Goal: Task Accomplishment & Management: Manage account settings

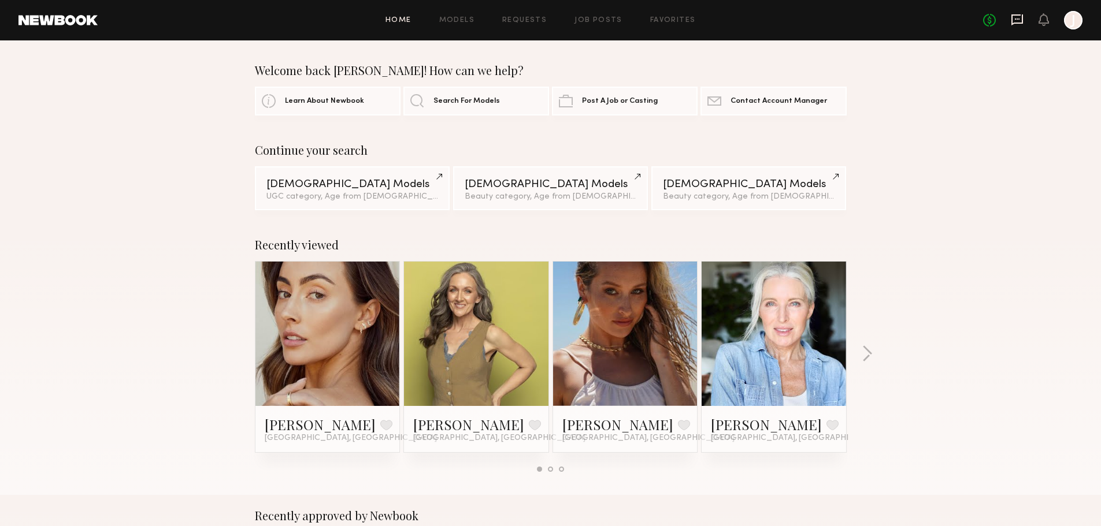
click at [1019, 19] on icon at bounding box center [1017, 18] width 5 height 1
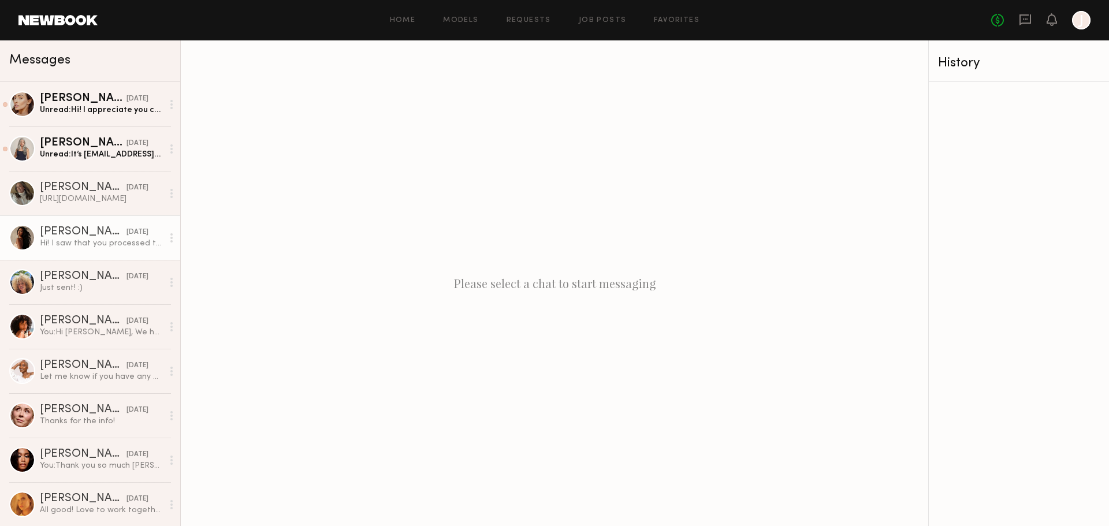
click at [84, 246] on div "Hi! I saw that you processed the payment. I was wondering if you guys added the…" at bounding box center [101, 243] width 123 height 11
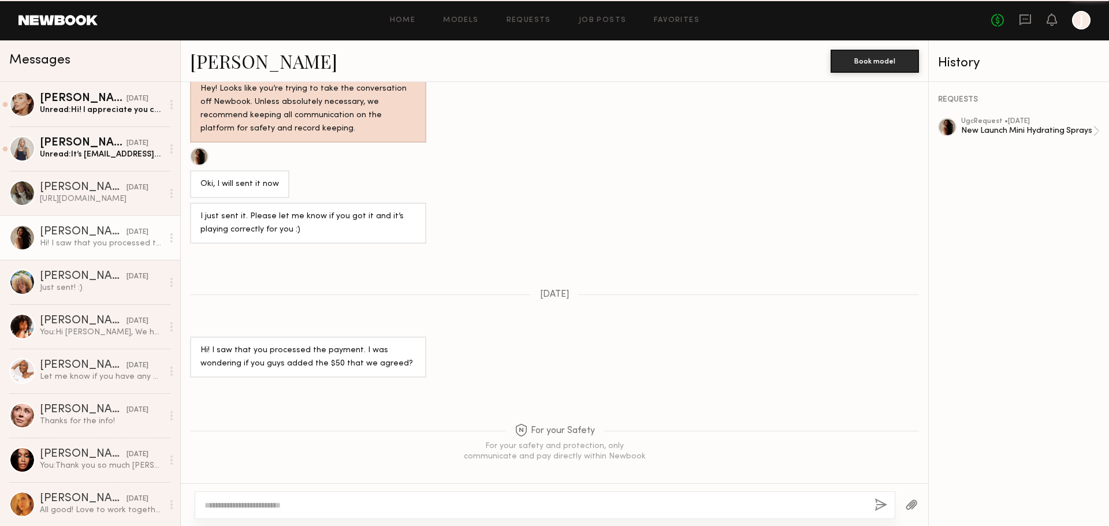
scroll to position [965, 0]
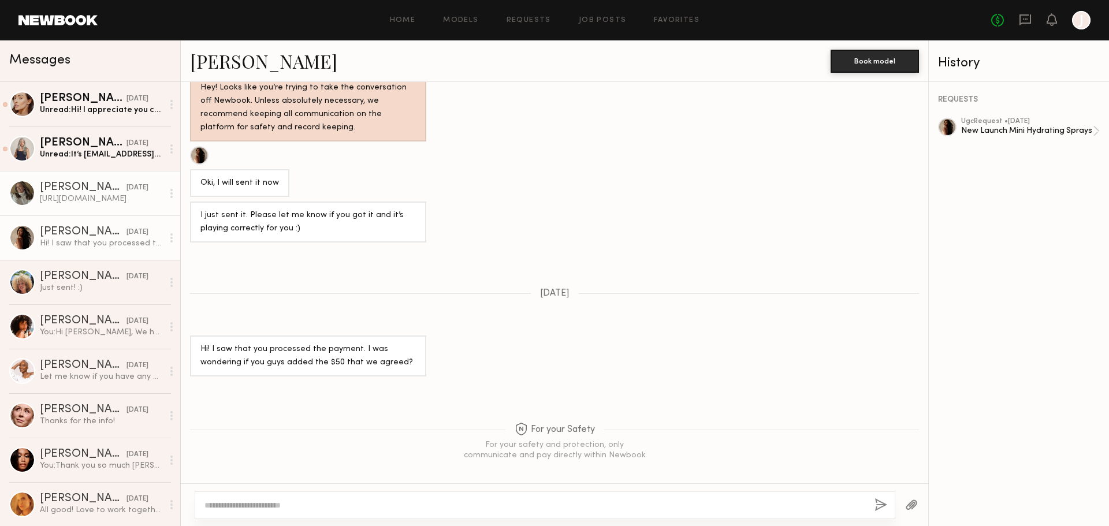
click at [56, 198] on div "[URL][DOMAIN_NAME]" at bounding box center [101, 199] width 123 height 11
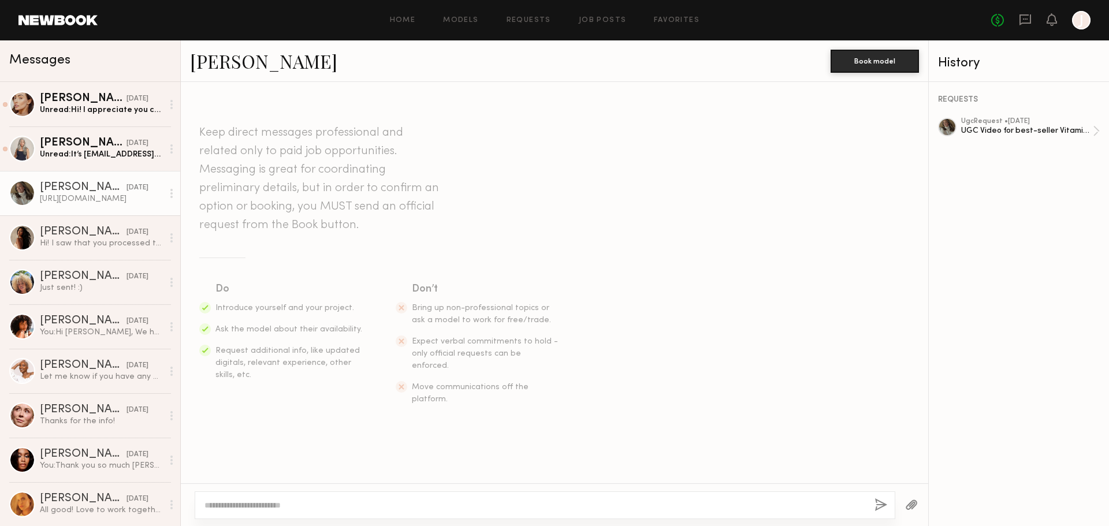
click at [947, 127] on div at bounding box center [947, 127] width 18 height 18
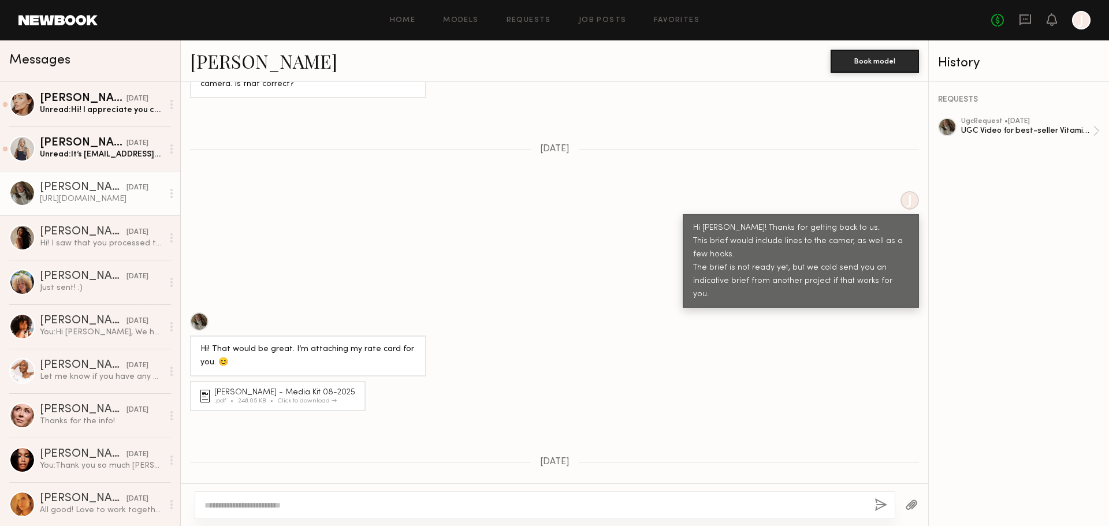
scroll to position [538, 0]
click at [258, 397] on div "248.05 KB" at bounding box center [258, 400] width 40 height 6
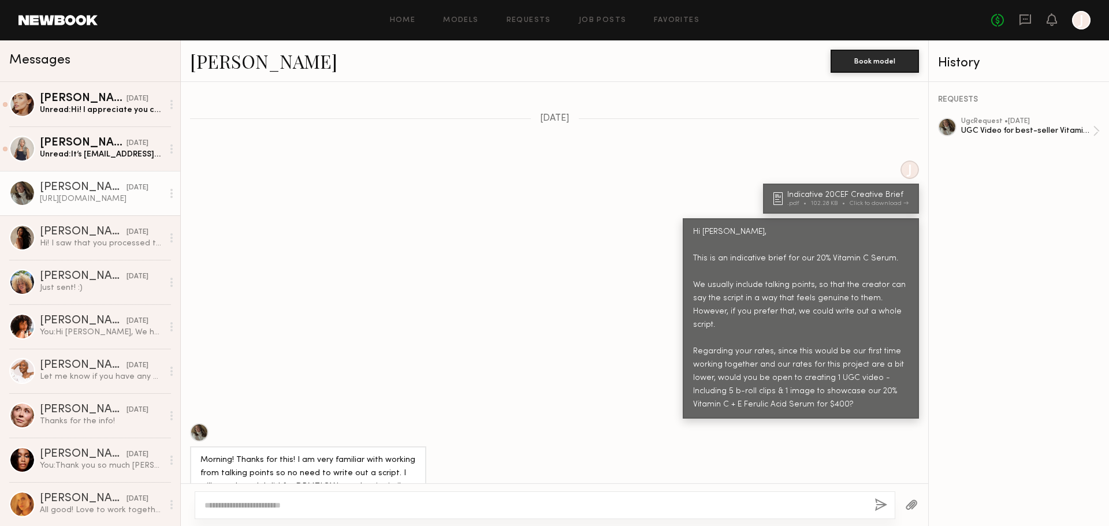
scroll to position [983, 0]
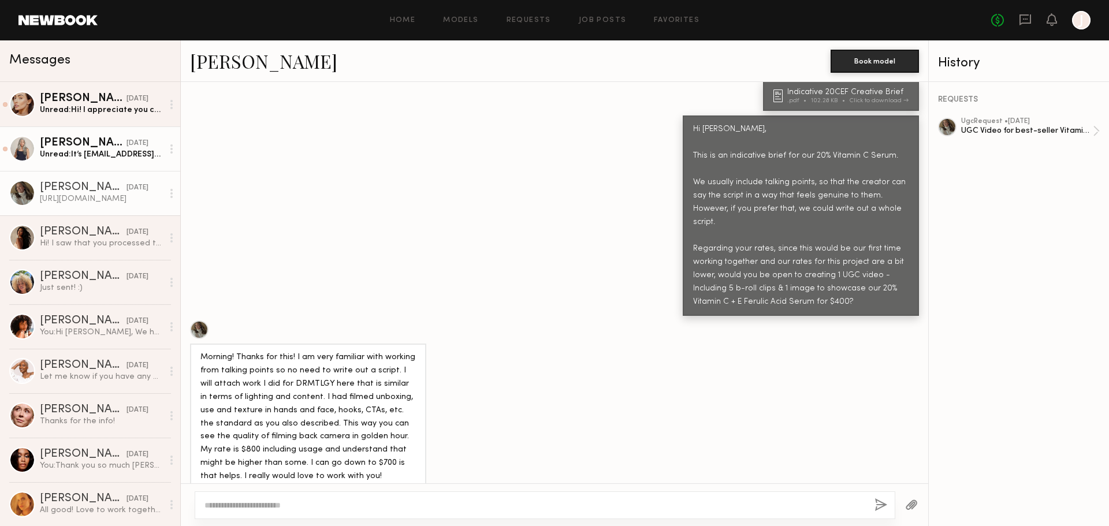
click at [92, 154] on div "Unread: It’s [EMAIL_ADDRESS][DOMAIN_NAME] You are always welcome to come to me …" at bounding box center [101, 154] width 123 height 11
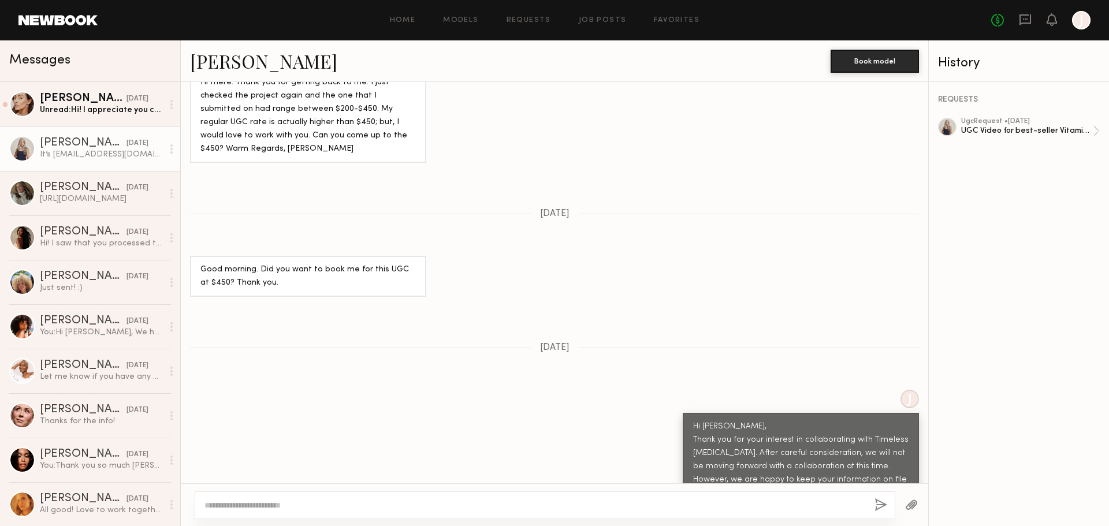
scroll to position [816, 0]
click at [77, 103] on div "[PERSON_NAME]" at bounding box center [83, 99] width 87 height 12
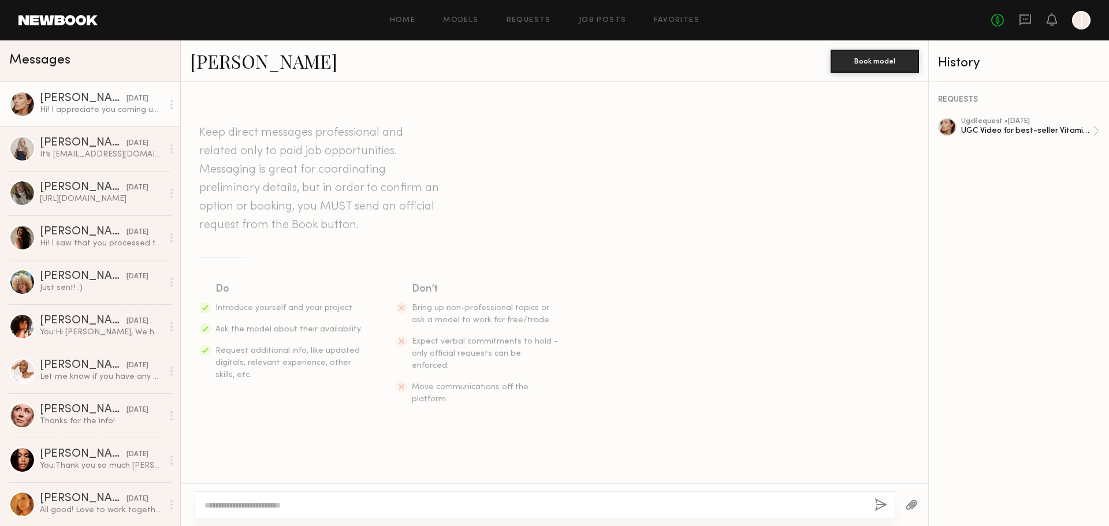
scroll to position [122, 0]
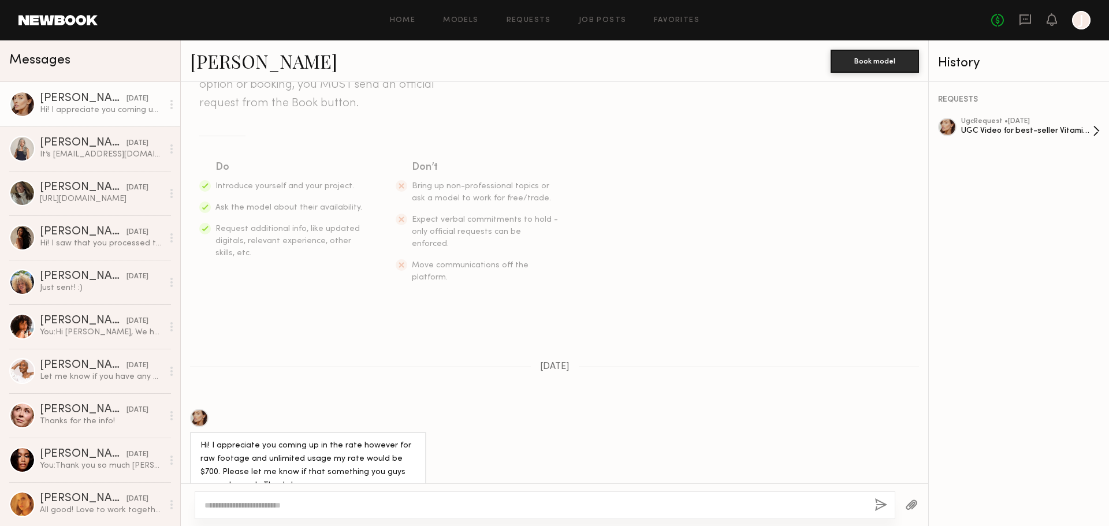
click at [978, 125] on div "ugc Request • [DATE]" at bounding box center [1027, 122] width 132 height 8
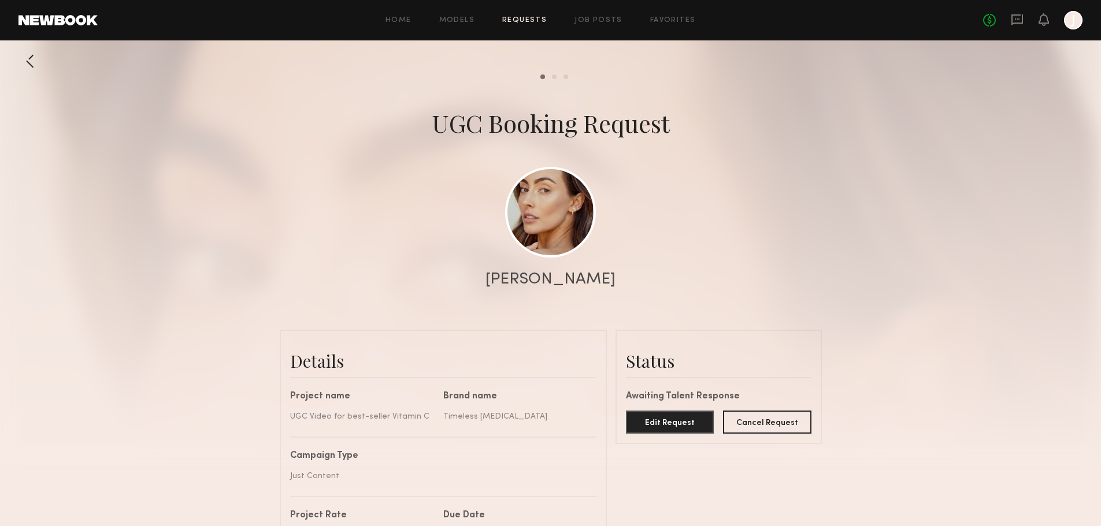
click at [527, 17] on link "Requests" at bounding box center [524, 21] width 44 height 8
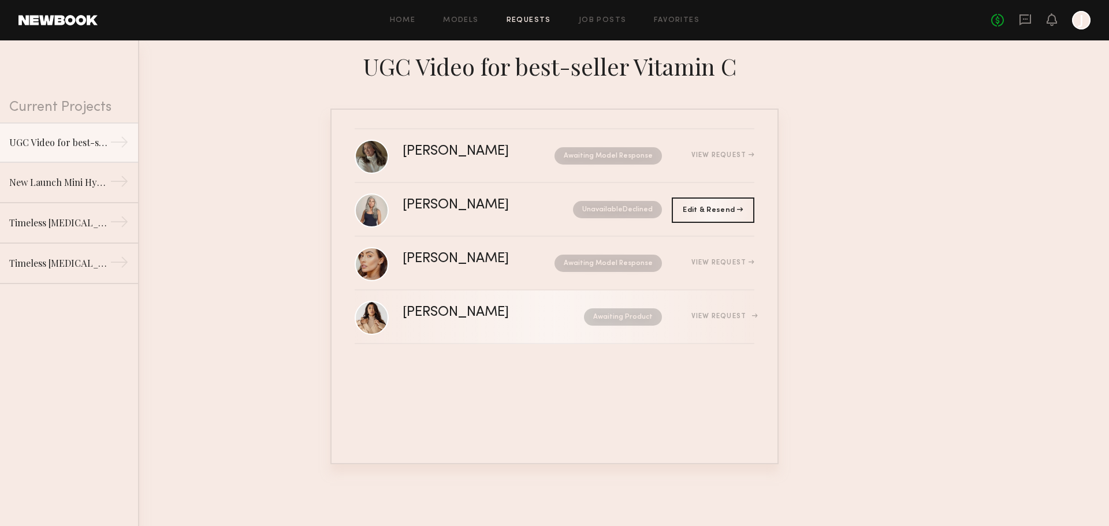
click at [515, 322] on div "[PERSON_NAME] Awaiting Product View Request" at bounding box center [579, 317] width 352 height 22
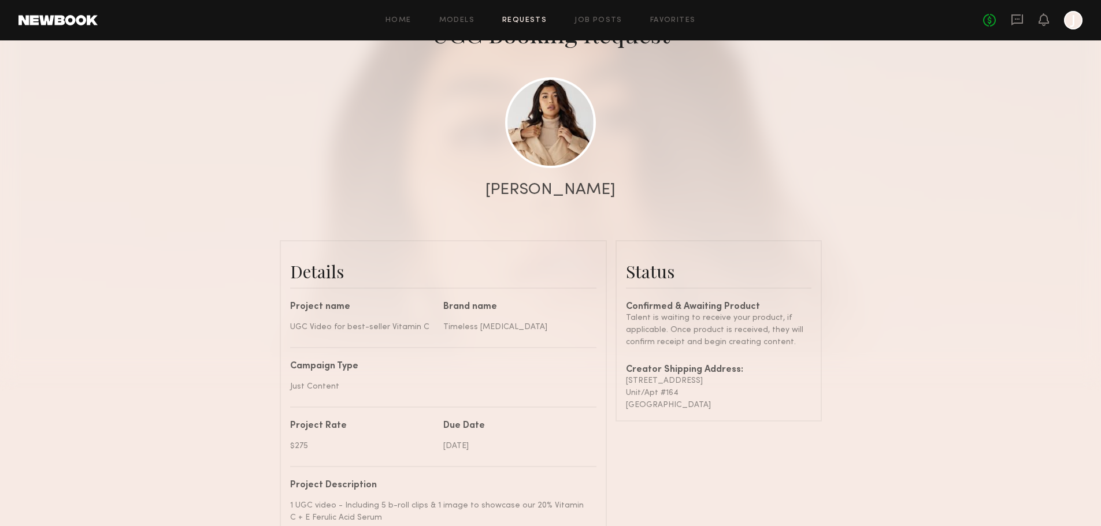
scroll to position [89, 0]
click at [529, 25] on div "Home Models Requests Job Posts Favorites Sign Out No fees up to $5,000 J" at bounding box center [590, 20] width 985 height 18
click at [530, 22] on link "Requests" at bounding box center [524, 21] width 44 height 8
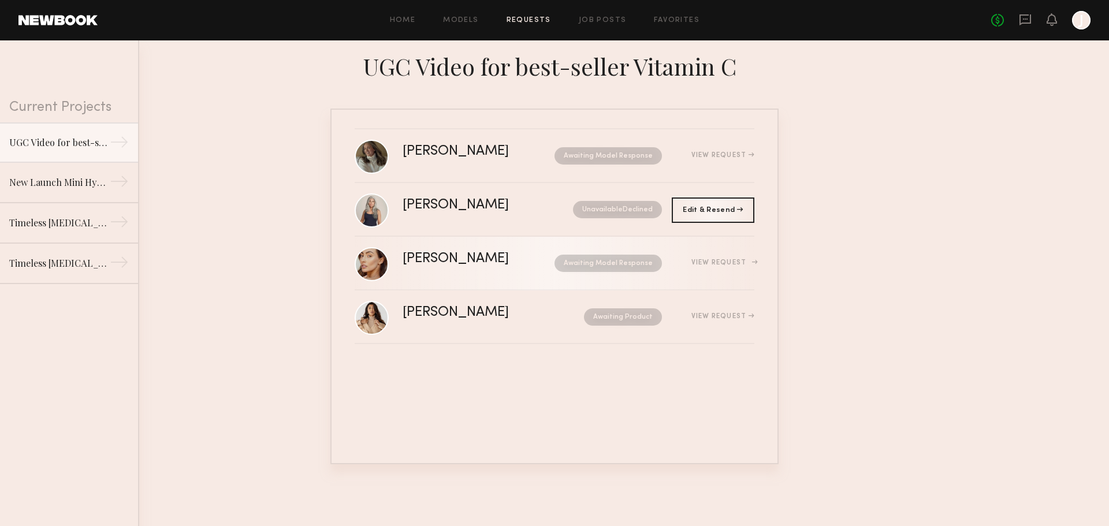
click at [485, 262] on div "[PERSON_NAME]" at bounding box center [467, 259] width 129 height 13
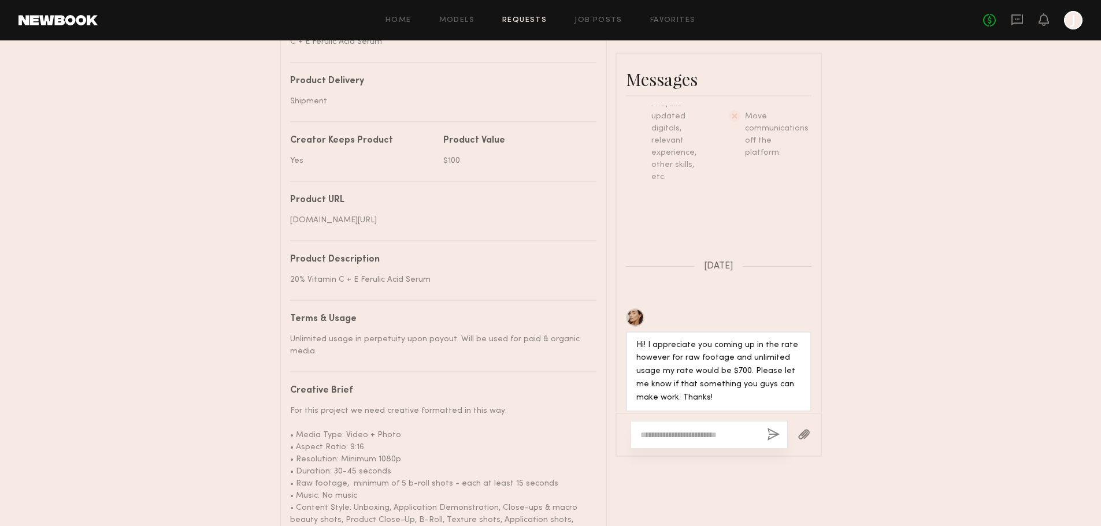
scroll to position [566, 0]
click at [631, 326] on div at bounding box center [635, 317] width 18 height 18
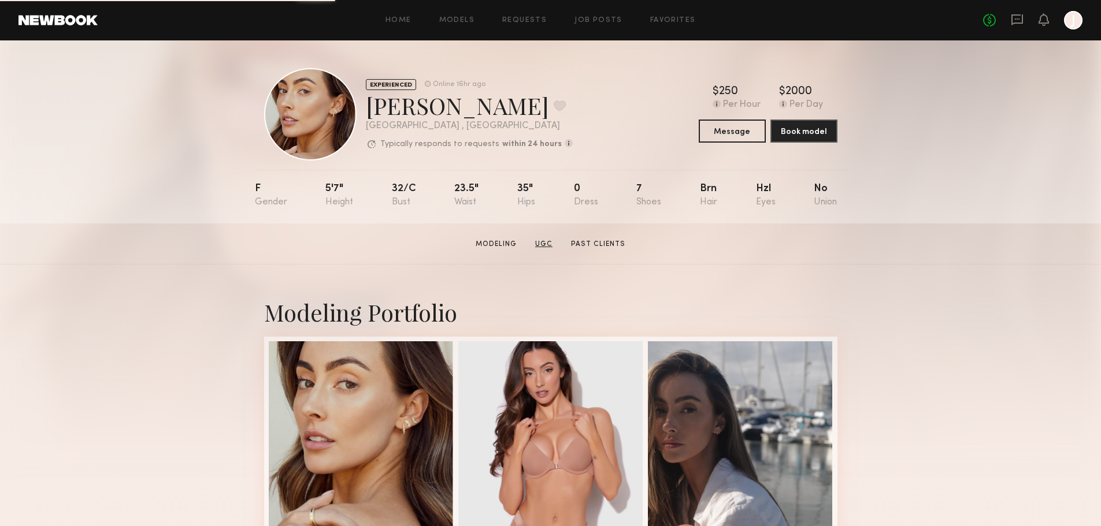
click at [547, 246] on link "UGC" at bounding box center [543, 244] width 27 height 10
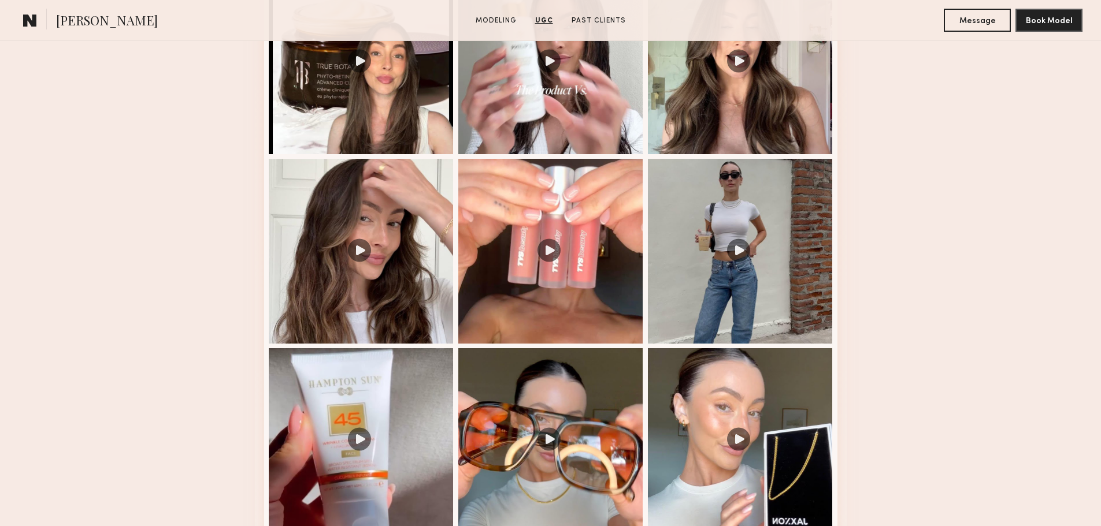
scroll to position [1291, 0]
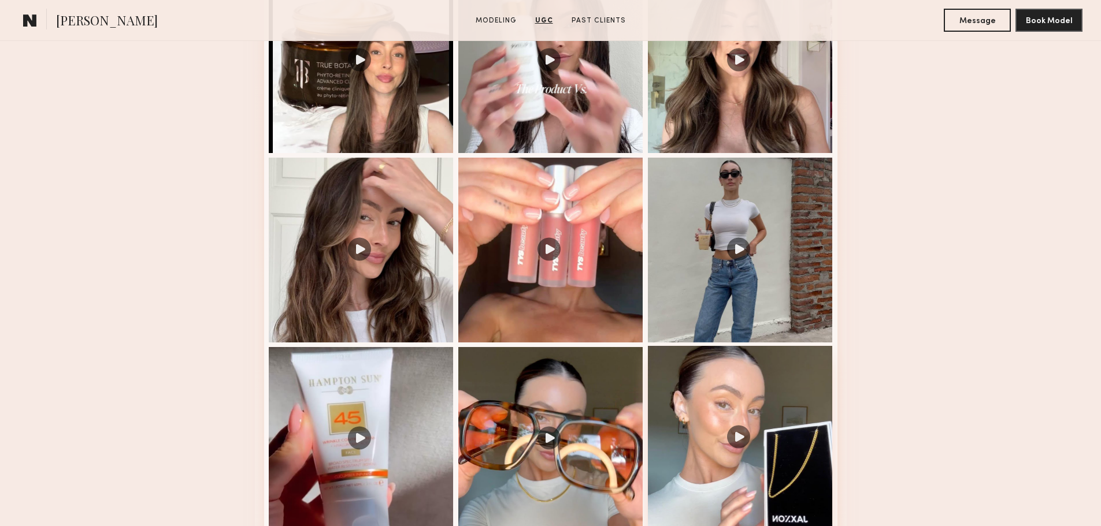
click at [762, 421] on div at bounding box center [740, 438] width 185 height 185
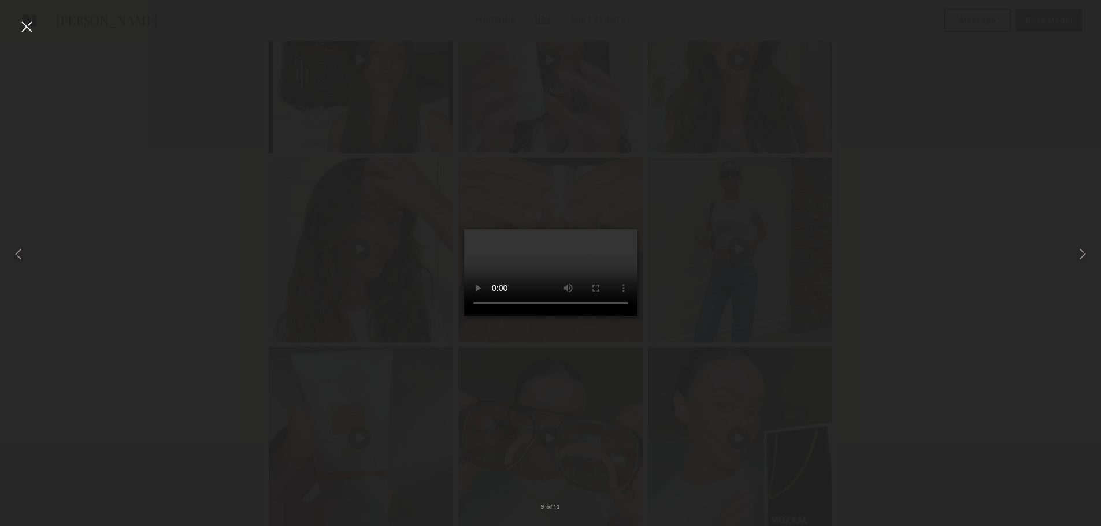
click at [29, 20] on div at bounding box center [26, 26] width 18 height 18
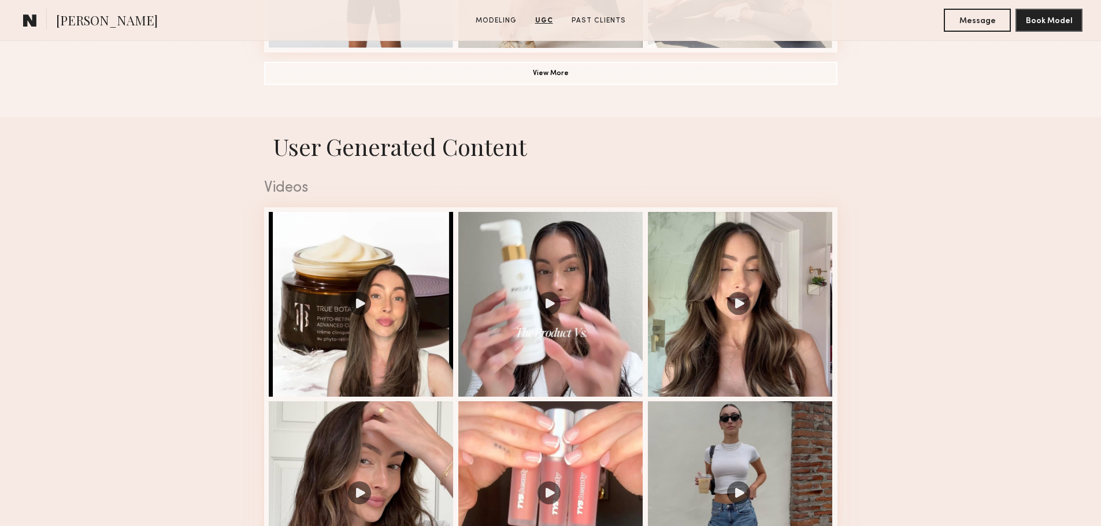
scroll to position [1033, 0]
